Goal: Task Accomplishment & Management: Use online tool/utility

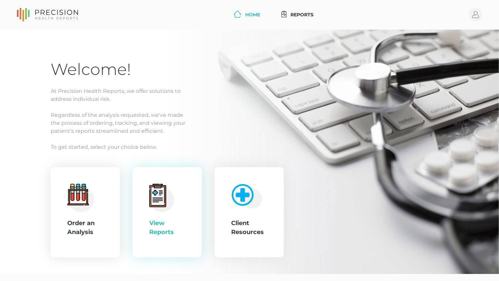
click at [175, 231] on div "View Reports" at bounding box center [167, 228] width 36 height 18
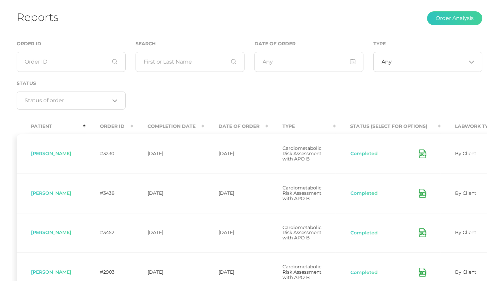
scroll to position [66, 0]
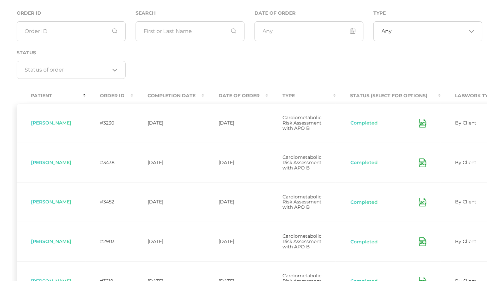
click at [253, 93] on th "Date Of Order" at bounding box center [236, 95] width 64 height 15
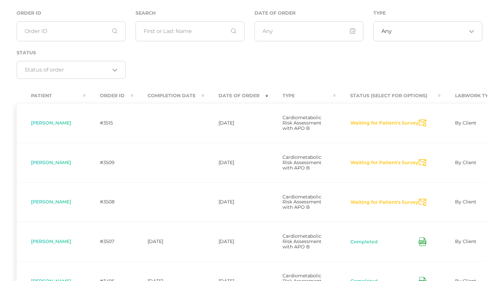
click at [421, 166] on icon "Send Notification" at bounding box center [423, 162] width 8 height 7
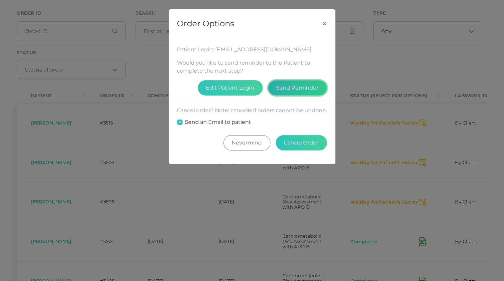
click at [298, 91] on button "Send Reminder" at bounding box center [297, 87] width 59 height 15
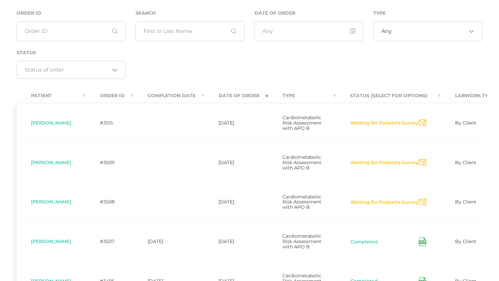
click at [420, 206] on icon "Send Notification" at bounding box center [423, 202] width 8 height 7
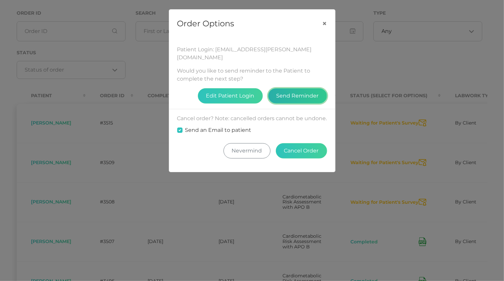
click at [291, 92] on button "Send Reminder" at bounding box center [297, 95] width 59 height 15
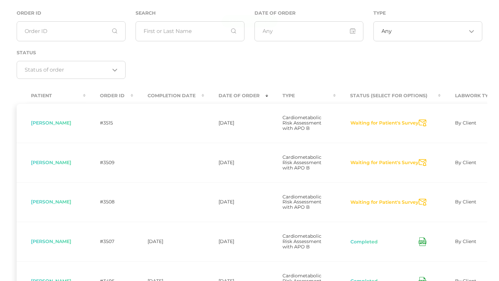
click at [422, 125] on icon "Send Notification" at bounding box center [423, 123] width 8 height 7
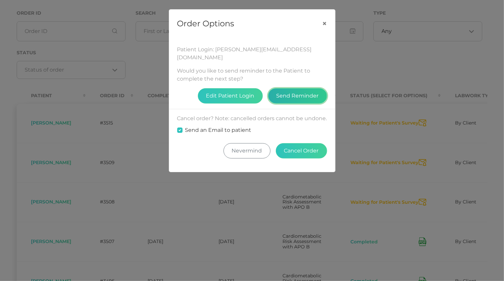
click at [312, 90] on button "Send Reminder" at bounding box center [297, 95] width 59 height 15
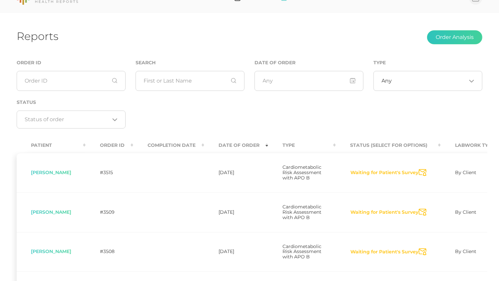
scroll to position [0, 0]
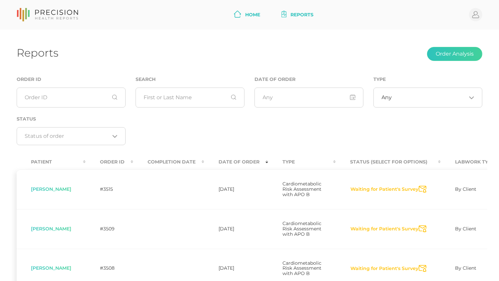
click at [250, 14] on link "Home" at bounding box center [247, 15] width 32 height 12
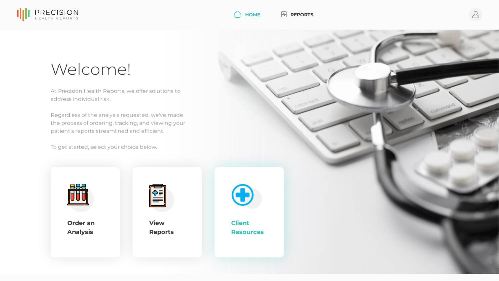
click at [229, 215] on div "Client Resources" at bounding box center [249, 212] width 69 height 91
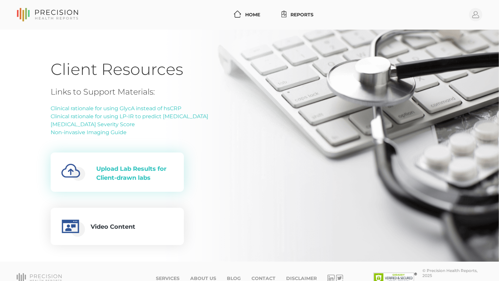
click at [139, 162] on div "Created with Fabric.js 4.6.0 Upload Lab Results for Client-drawn labs" at bounding box center [117, 172] width 112 height 29
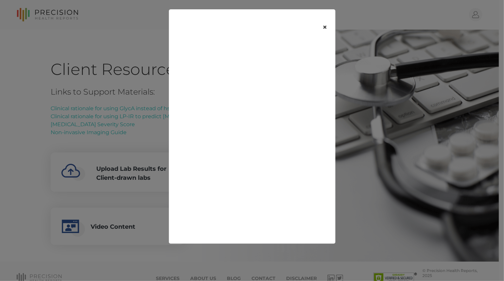
click at [329, 24] on button "×" at bounding box center [325, 27] width 21 height 28
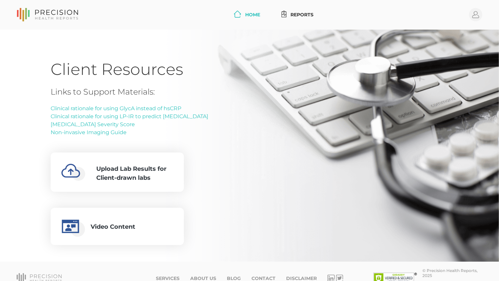
drag, startPoint x: 243, startPoint y: 14, endPoint x: 262, endPoint y: 18, distance: 19.3
click at [243, 14] on link "Home" at bounding box center [247, 15] width 32 height 12
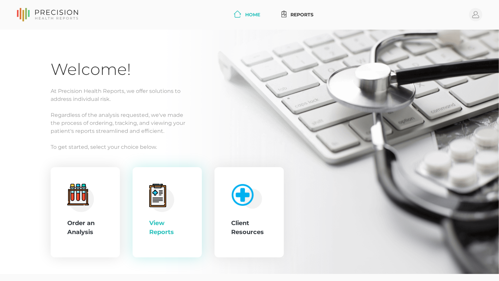
click at [173, 211] on icon at bounding box center [161, 198] width 25 height 28
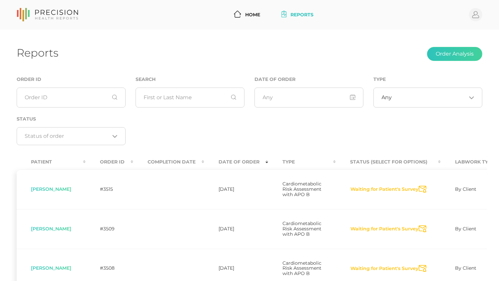
click at [233, 163] on th "Date Of Order" at bounding box center [236, 162] width 64 height 15
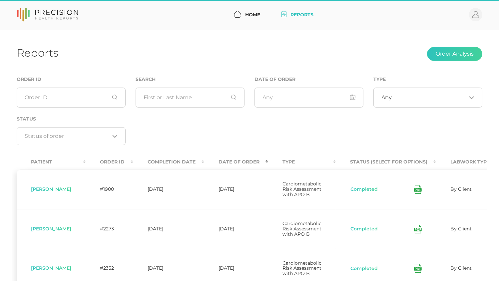
click at [236, 159] on th "Date Of Order" at bounding box center [236, 162] width 64 height 15
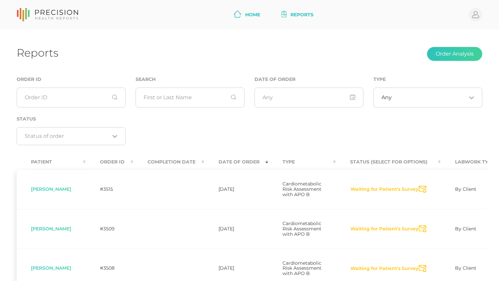
click at [254, 14] on link "Home" at bounding box center [247, 15] width 32 height 12
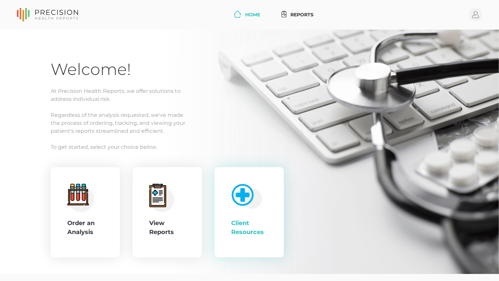
click at [235, 198] on img at bounding box center [245, 195] width 34 height 28
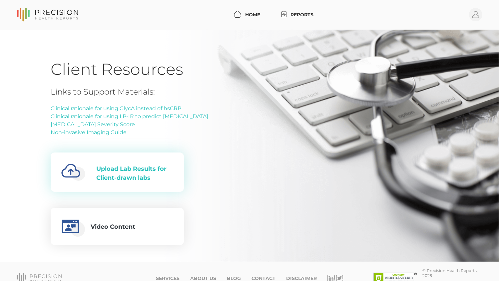
click at [121, 176] on div "Upload Lab Results for Client-drawn labs" at bounding box center [134, 174] width 77 height 18
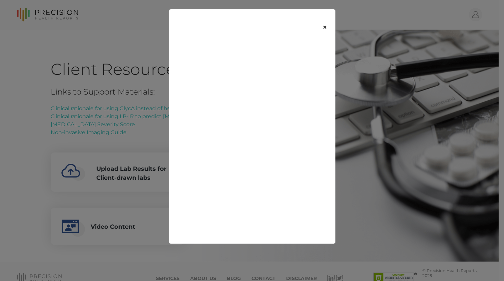
click at [327, 29] on button "×" at bounding box center [325, 27] width 21 height 28
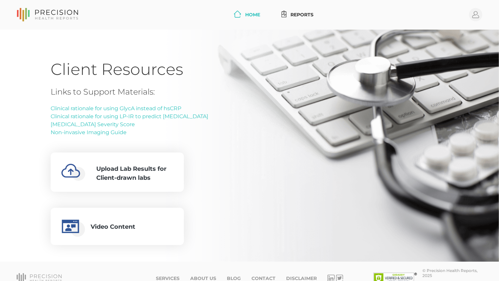
click at [247, 18] on link "Home" at bounding box center [247, 15] width 32 height 12
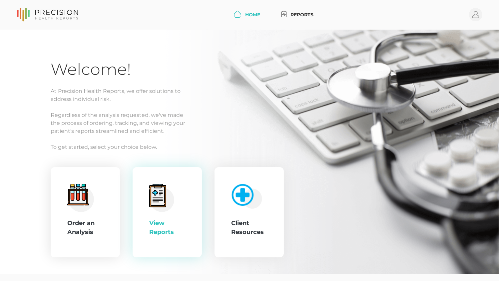
click at [172, 204] on circle at bounding box center [162, 200] width 24 height 24
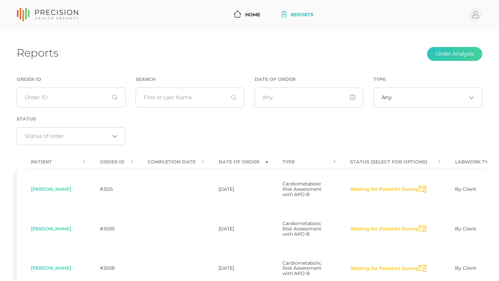
click at [421, 190] on icon "Send Notification" at bounding box center [423, 189] width 8 height 7
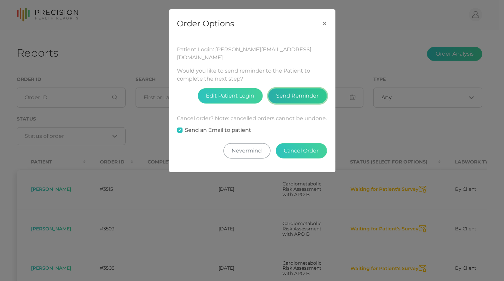
click at [312, 90] on button "Send Reminder" at bounding box center [297, 95] width 59 height 15
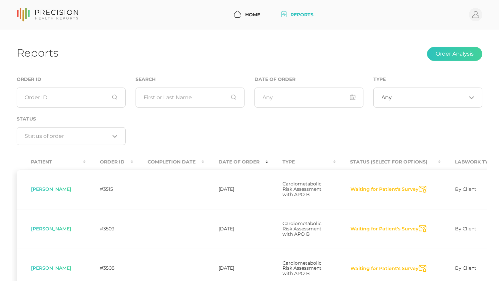
click at [422, 193] on icon "Send Notification" at bounding box center [423, 189] width 8 height 7
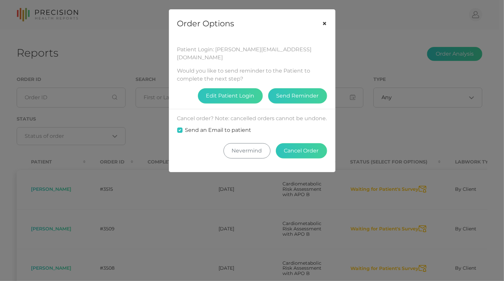
click at [323, 23] on button "×" at bounding box center [325, 24] width 21 height 28
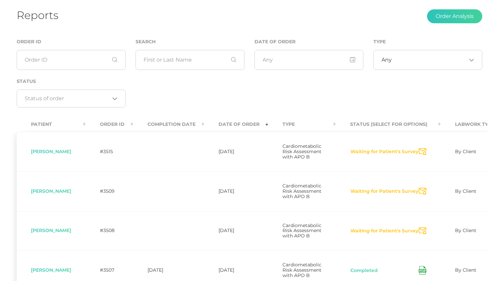
scroll to position [66, 0]
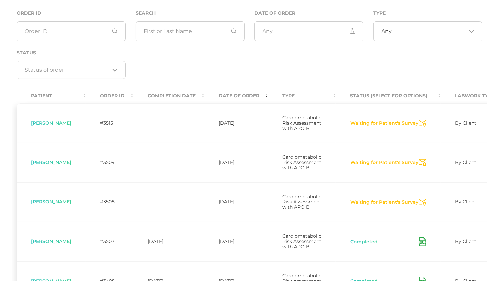
click at [250, 95] on th "Date Of Order" at bounding box center [236, 95] width 64 height 15
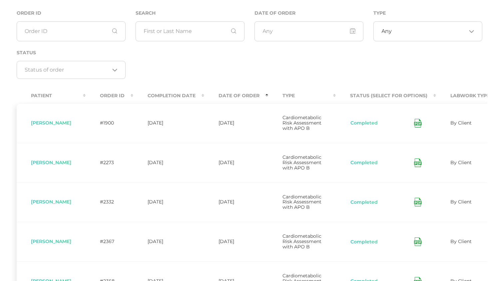
click at [250, 95] on th "Date Of Order" at bounding box center [236, 95] width 64 height 15
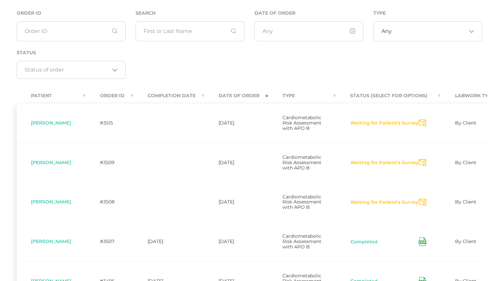
scroll to position [0, 0]
